Goal: Information Seeking & Learning: Learn about a topic

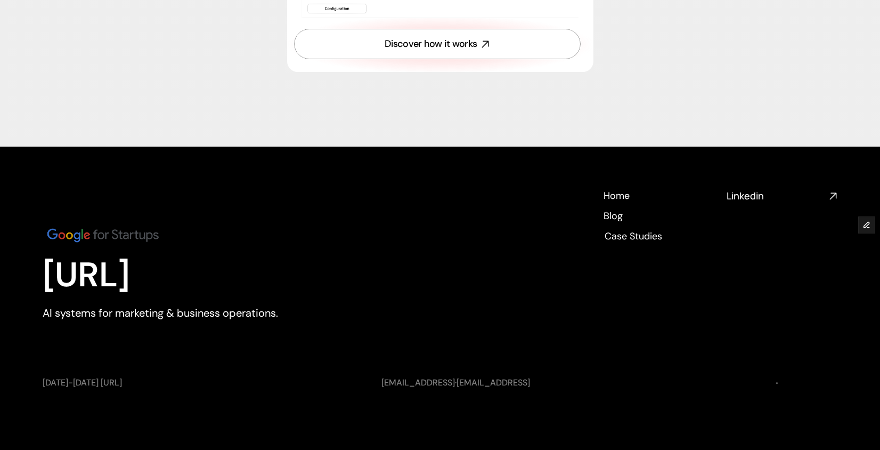
scroll to position [3912, 0]
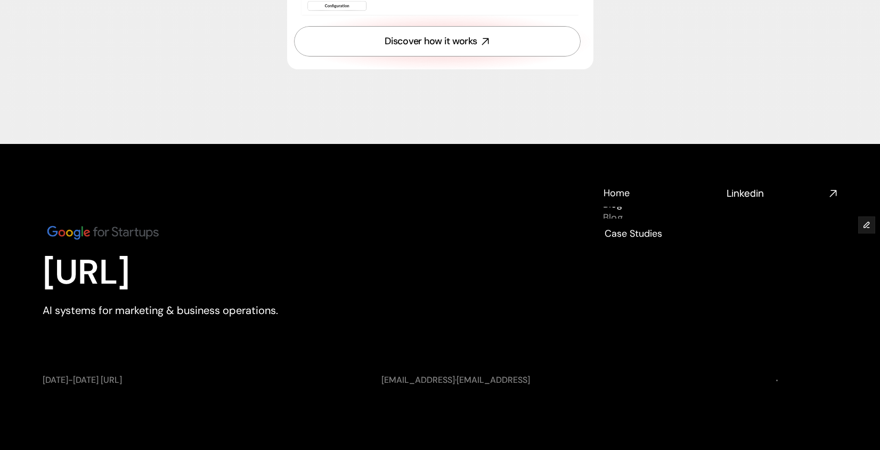
click at [607, 214] on h4 "Blog" at bounding box center [613, 217] width 20 height 13
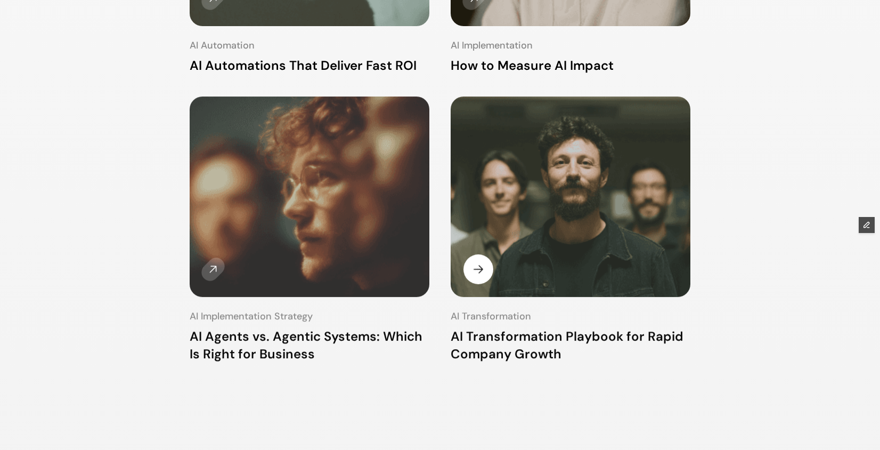
scroll to position [418, 0]
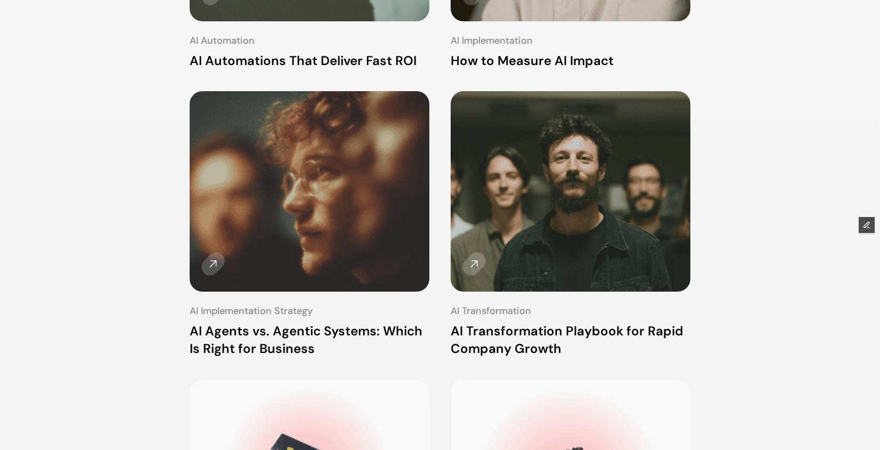
click at [325, 14] on div "AI Hub AI Hub Solutions Solutions Case Studies Case Studies Book a call" at bounding box center [440, 23] width 880 height 46
click at [324, 59] on h3 "AI Automations That Deliver Fast ROI" at bounding box center [310, 61] width 240 height 18
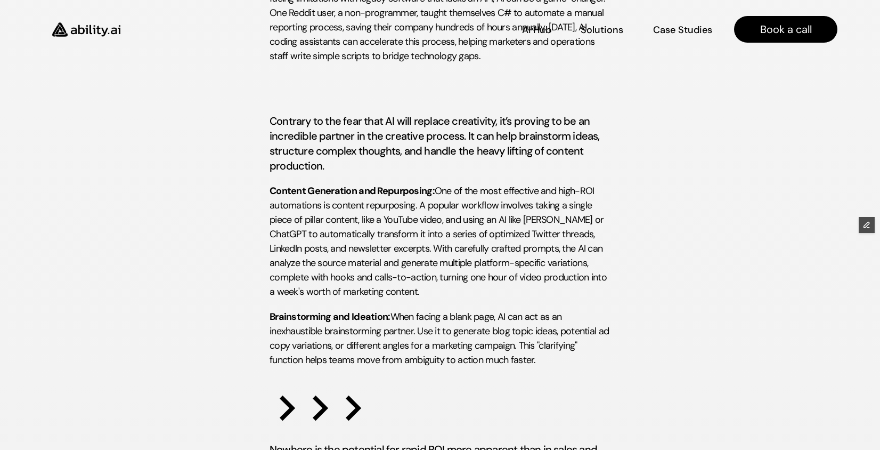
scroll to position [1230, 0]
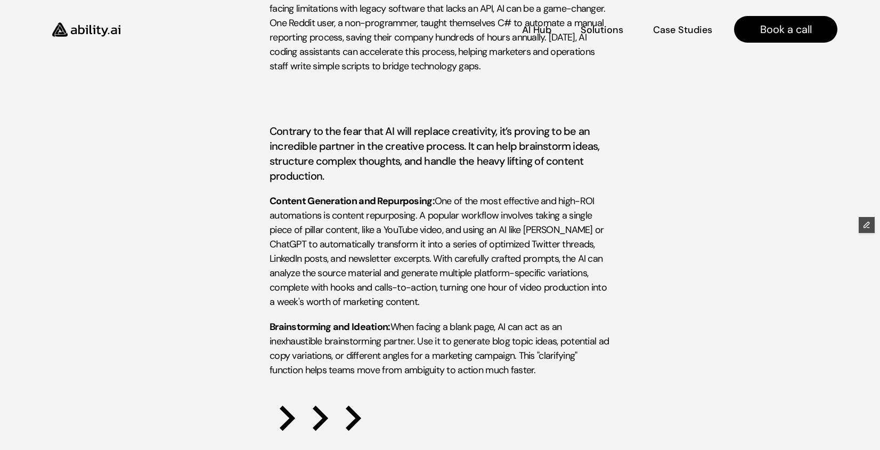
click at [105, 28] on img at bounding box center [86, 30] width 87 height 34
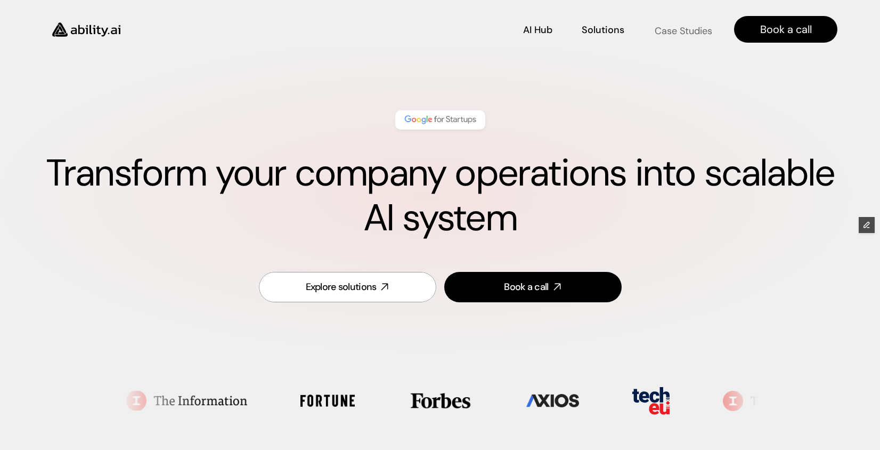
click at [679, 22] on link "Case Studies Case Studies" at bounding box center [682, 29] width 59 height 19
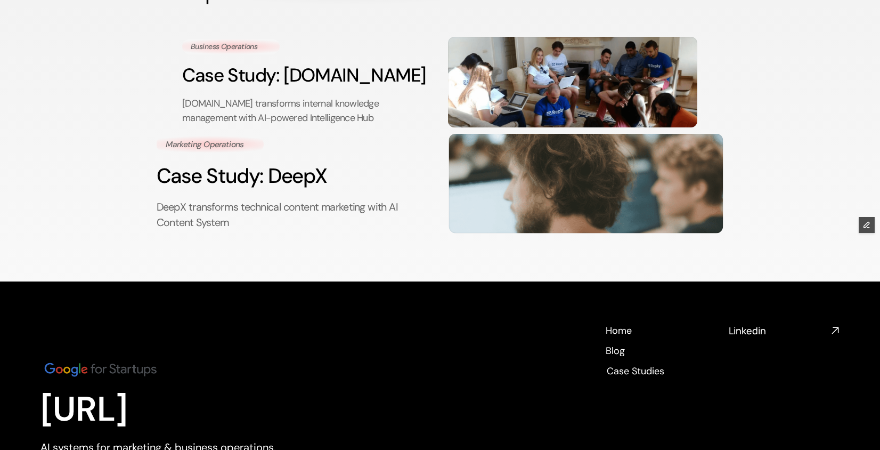
scroll to position [121, 0]
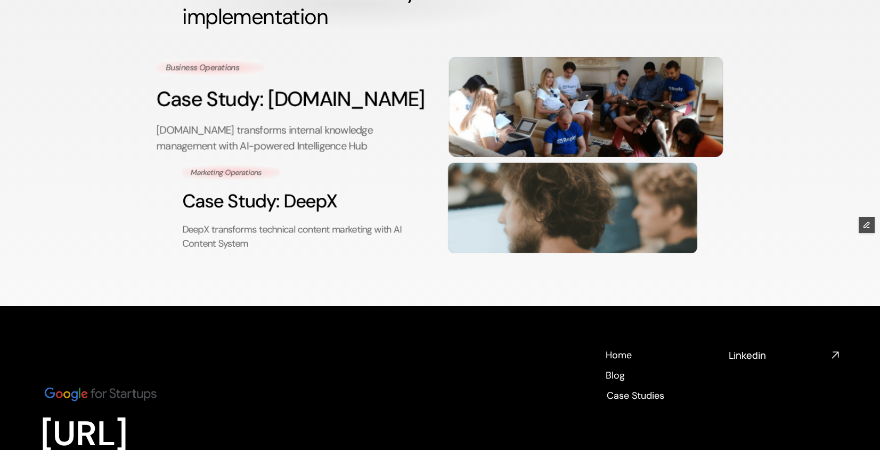
click at [326, 111] on h3 "Case Study: [DOMAIN_NAME]" at bounding box center [294, 99] width 274 height 29
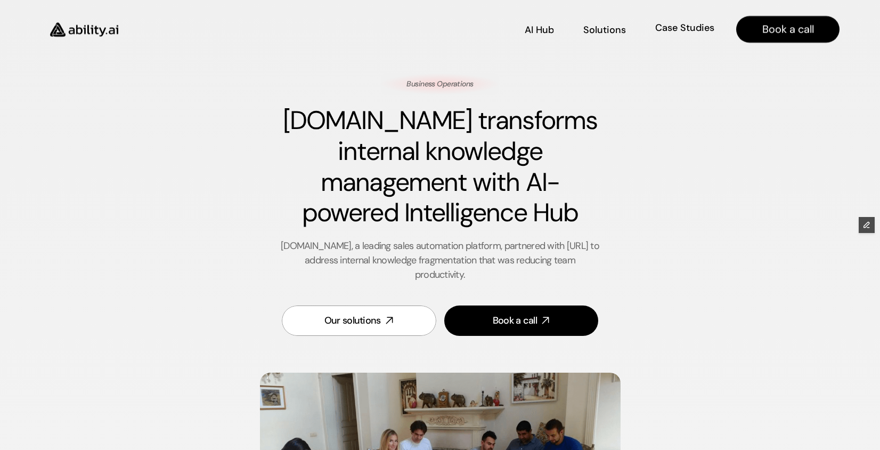
click at [677, 26] on div "Case Studies Case Studies" at bounding box center [685, 29] width 60 height 12
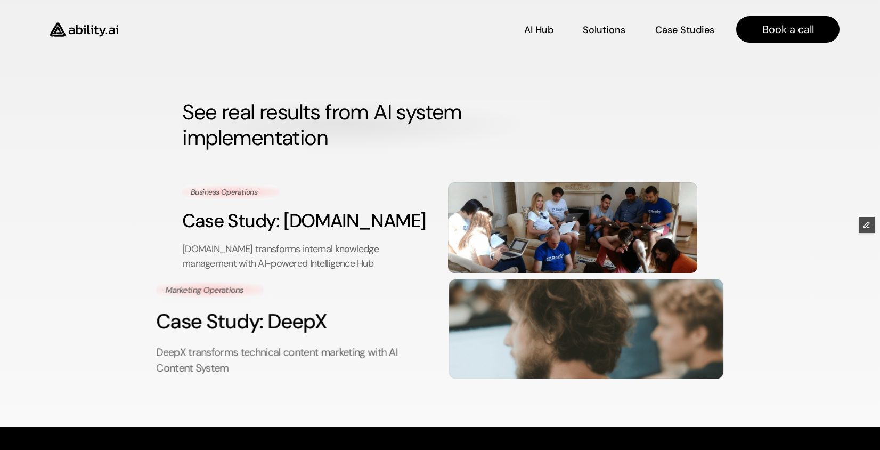
click at [346, 332] on h3 "Case Study: DeepX" at bounding box center [294, 321] width 275 height 29
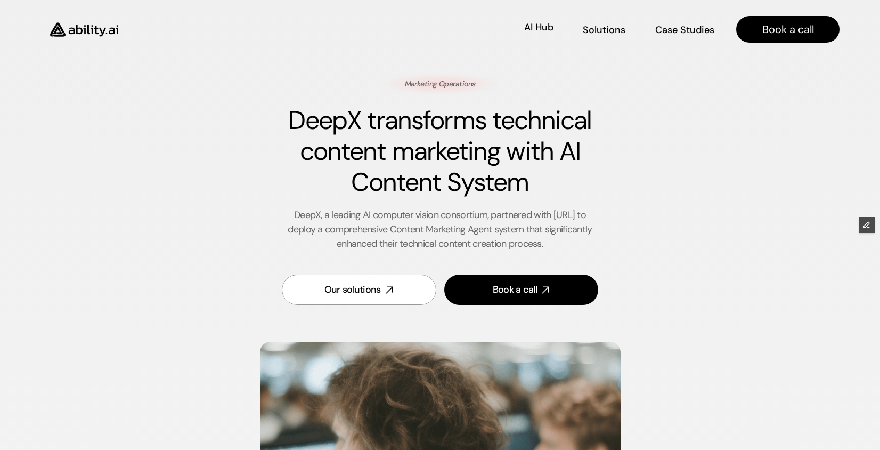
click at [558, 21] on div "AI Hub AI Hub Solutions Solutions Case Studies Case Studies" at bounding box center [424, 29] width 582 height 19
click at [541, 27] on p "AI Hub" at bounding box center [539, 28] width 29 height 13
